Goal: Register for event/course

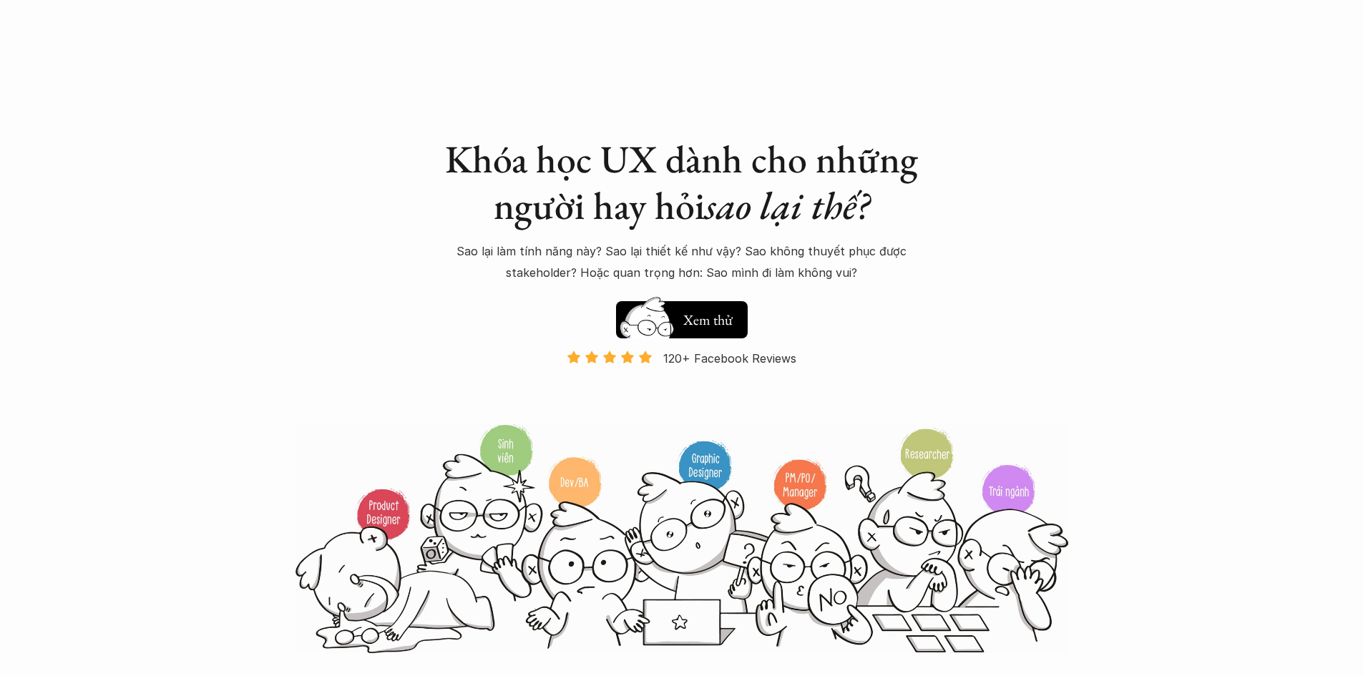
scroll to position [1515, 0]
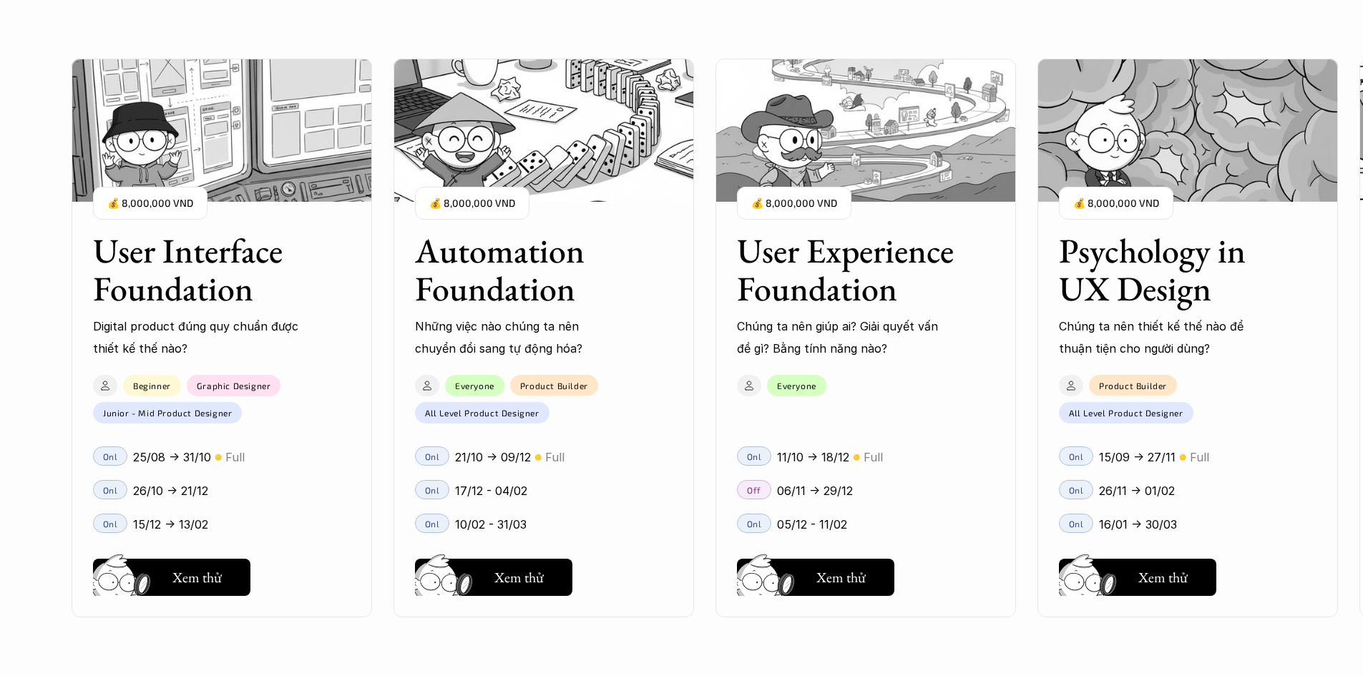
click at [172, 492] on p "26/10 -> 21/12" at bounding box center [170, 490] width 75 height 21
click at [199, 568] on h5 "Hay thôi" at bounding box center [197, 578] width 49 height 20
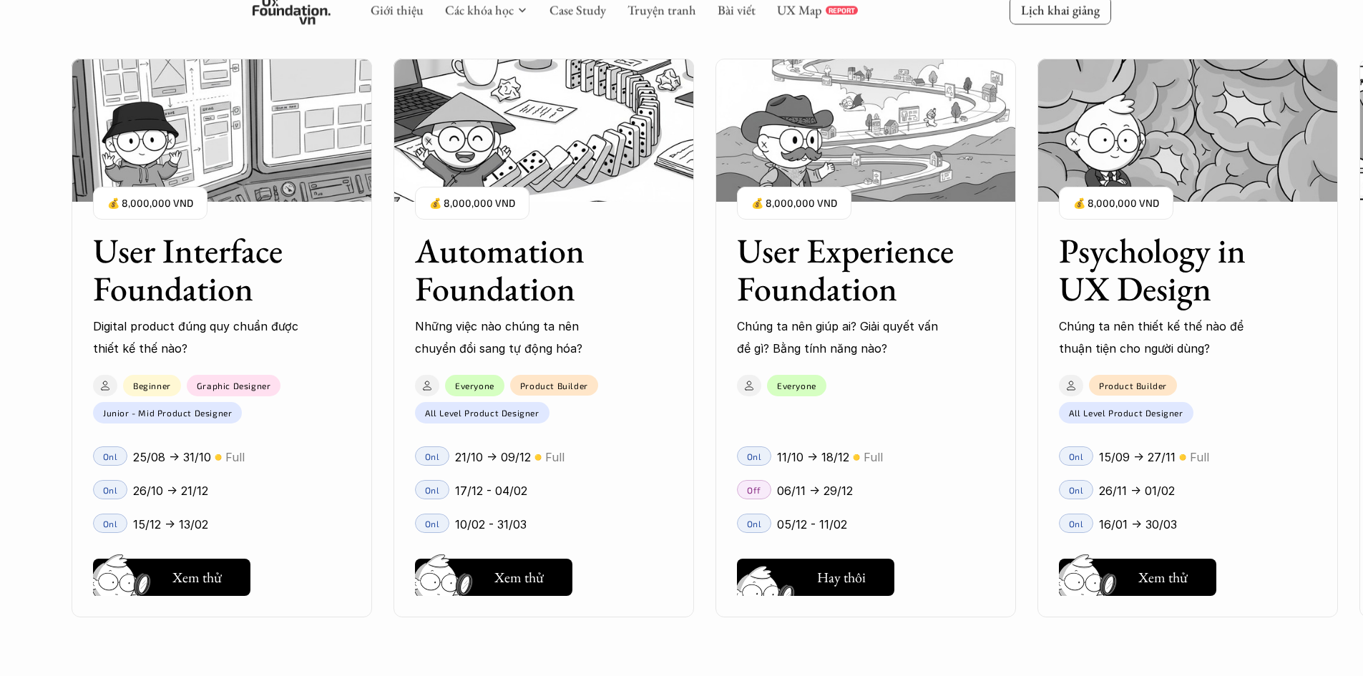
scroll to position [1617, 0]
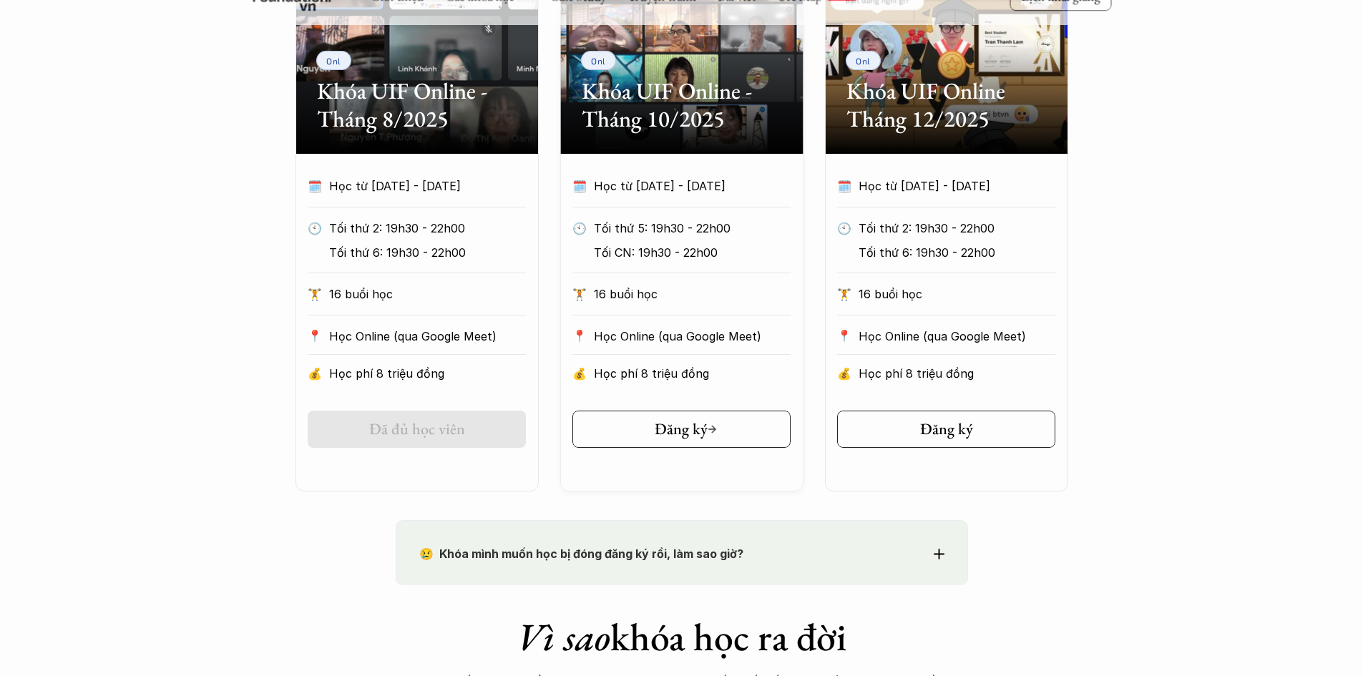
scroll to position [787, 0]
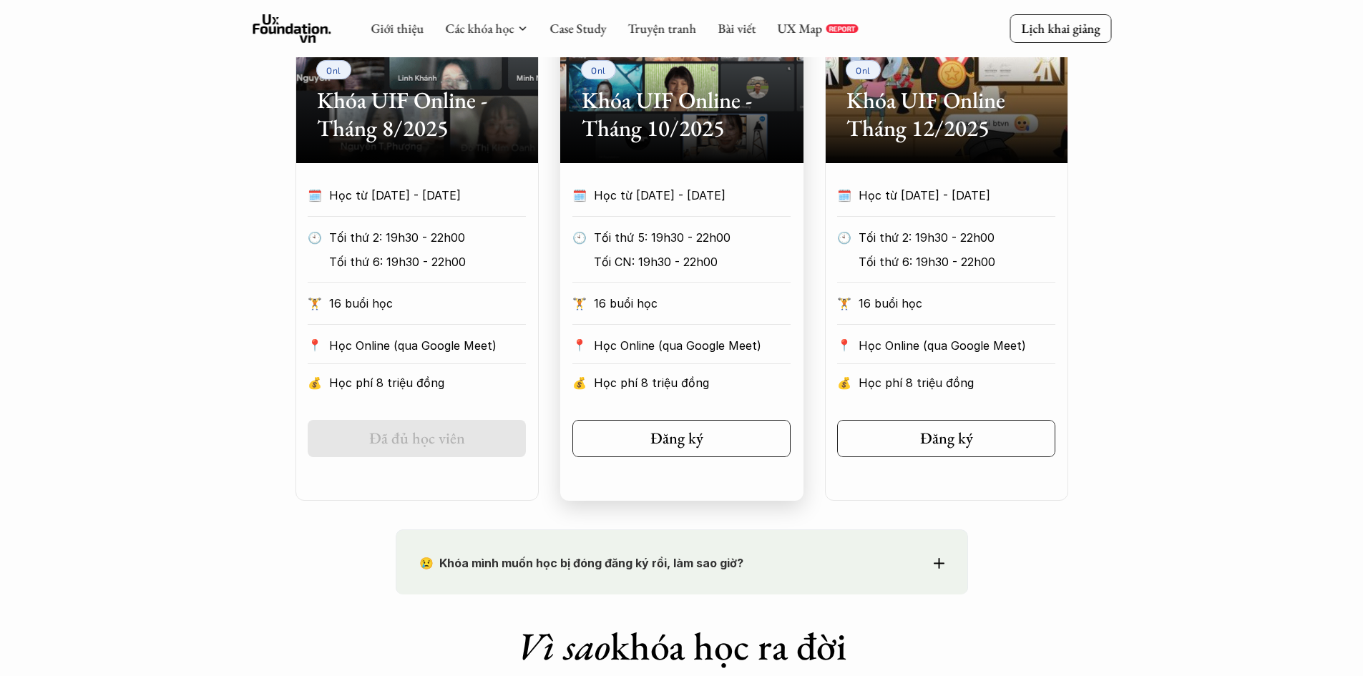
click at [724, 402] on div "💰 Học phí 8 triệu đồng" at bounding box center [682, 387] width 218 height 27
click at [722, 434] on link "Đăng ký" at bounding box center [682, 438] width 218 height 37
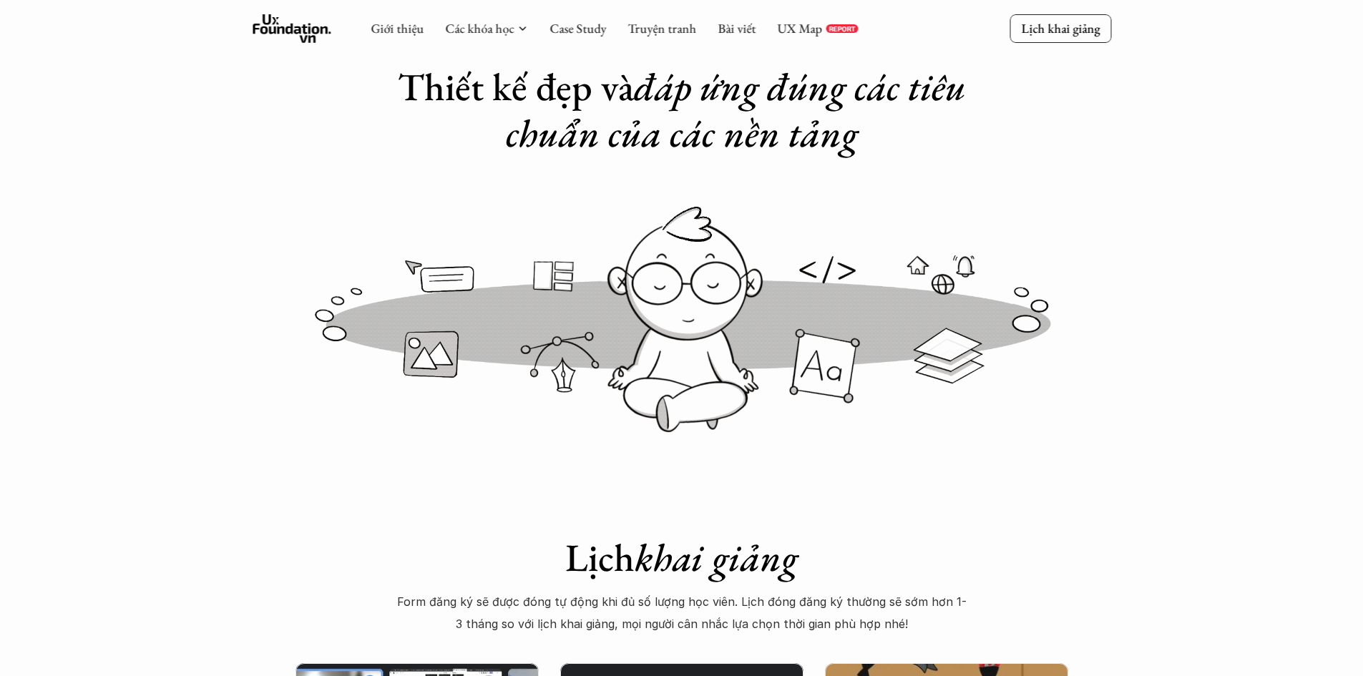
scroll to position [72, 0]
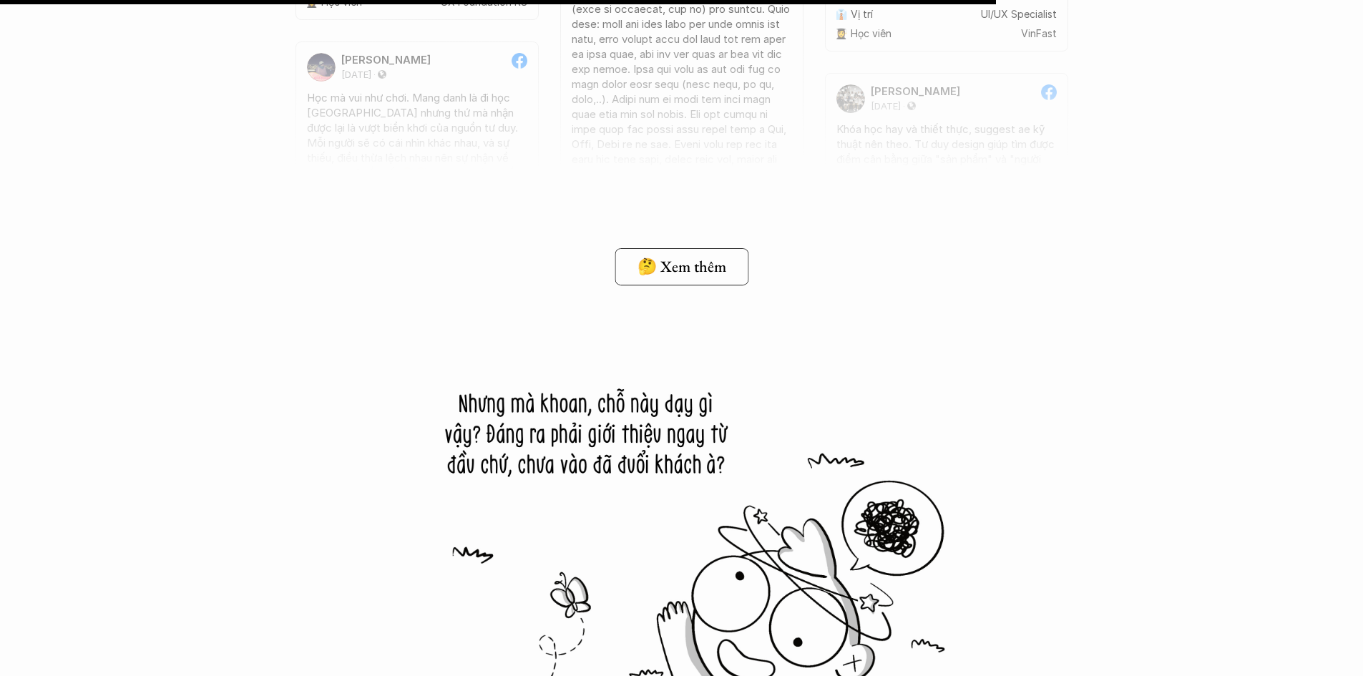
scroll to position [11309, 0]
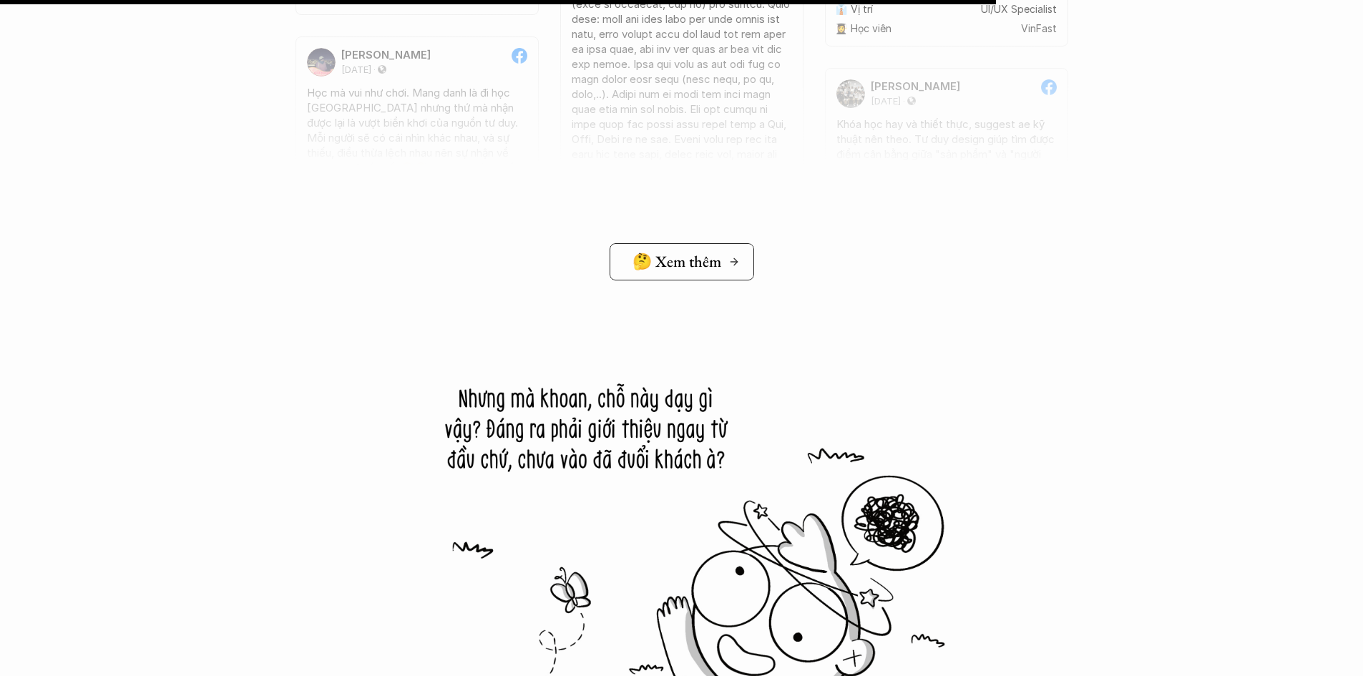
click at [706, 262] on h5 "🤔 Xem thêm" at bounding box center [677, 262] width 89 height 19
